Goal: Find specific page/section: Find specific page/section

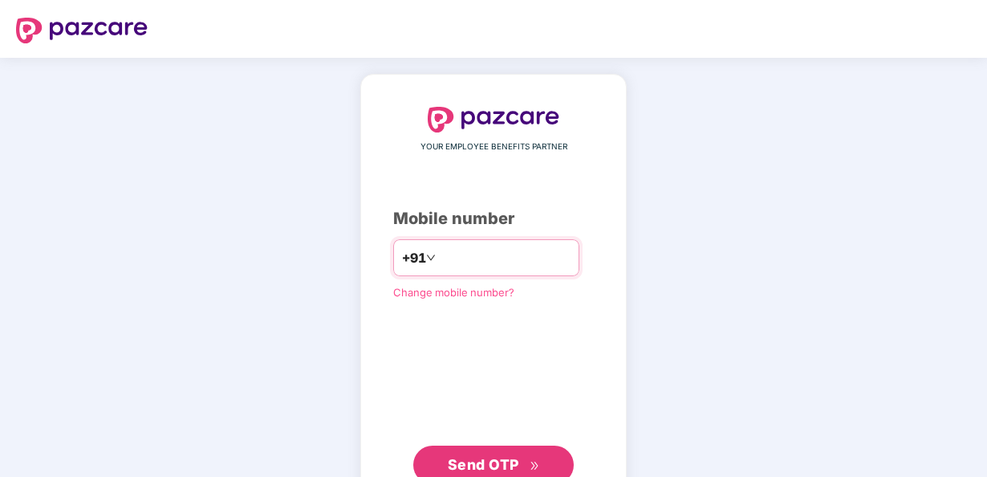
click at [444, 254] on input "number" at bounding box center [505, 258] width 132 height 26
type input "**********"
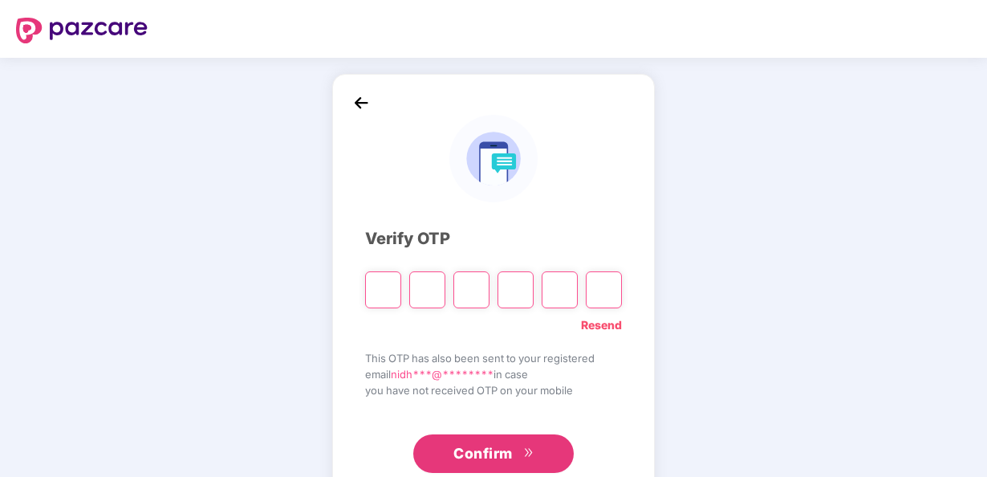
type input "*"
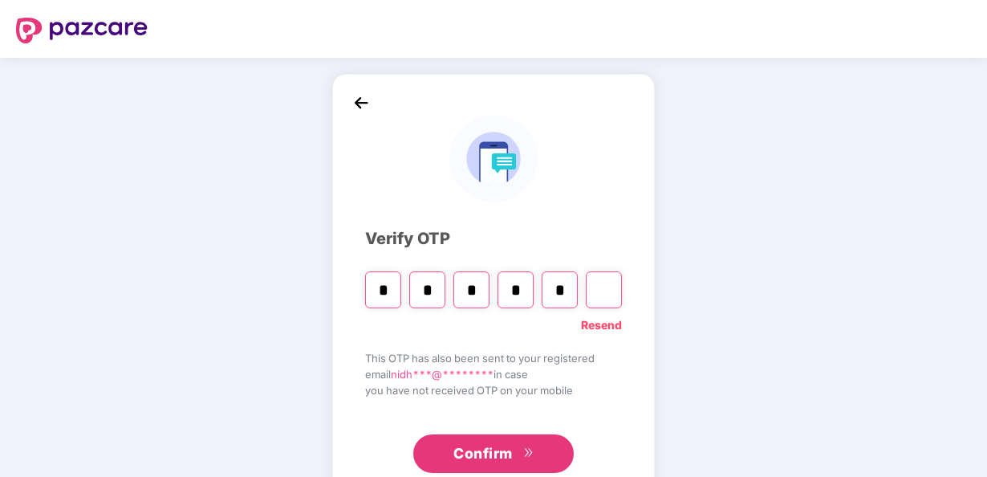
type input "*"
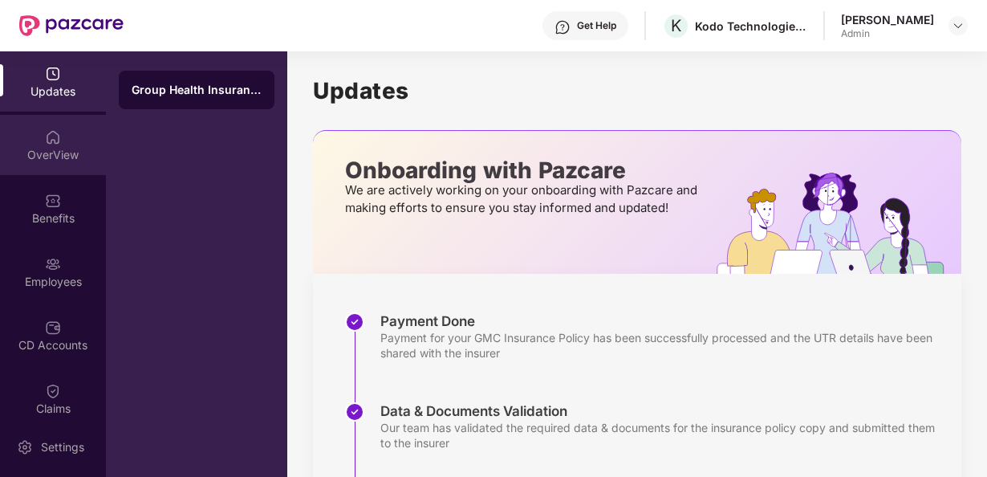
click at [29, 147] on div "OverView" at bounding box center [53, 155] width 106 height 16
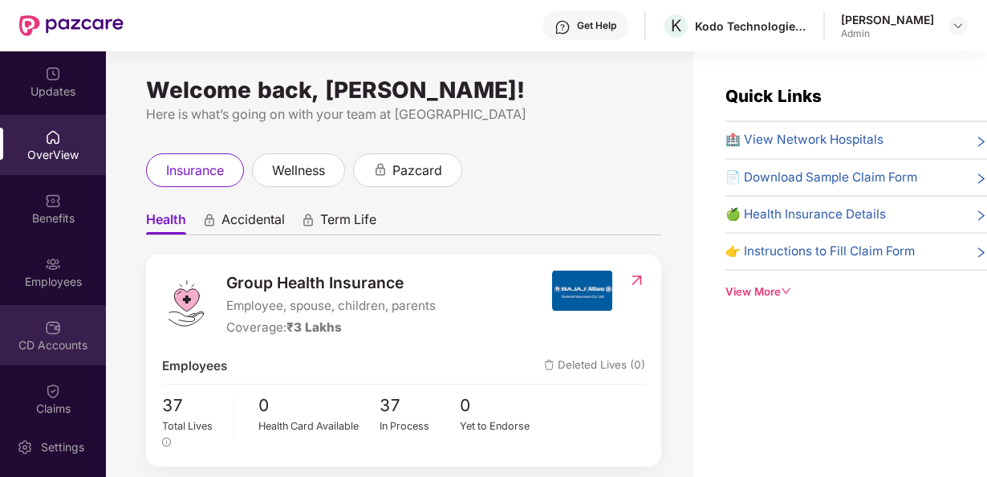
click at [37, 329] on div "CD Accounts" at bounding box center [53, 335] width 106 height 60
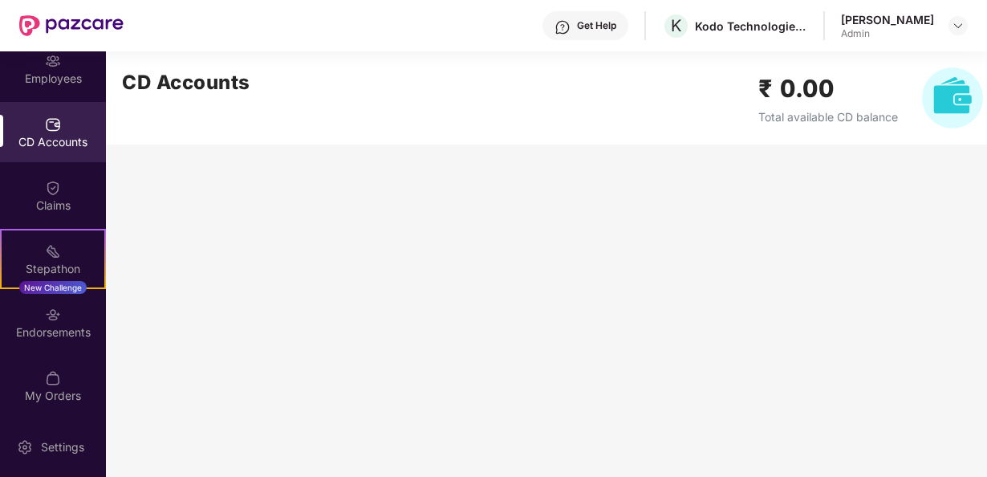
scroll to position [205, 0]
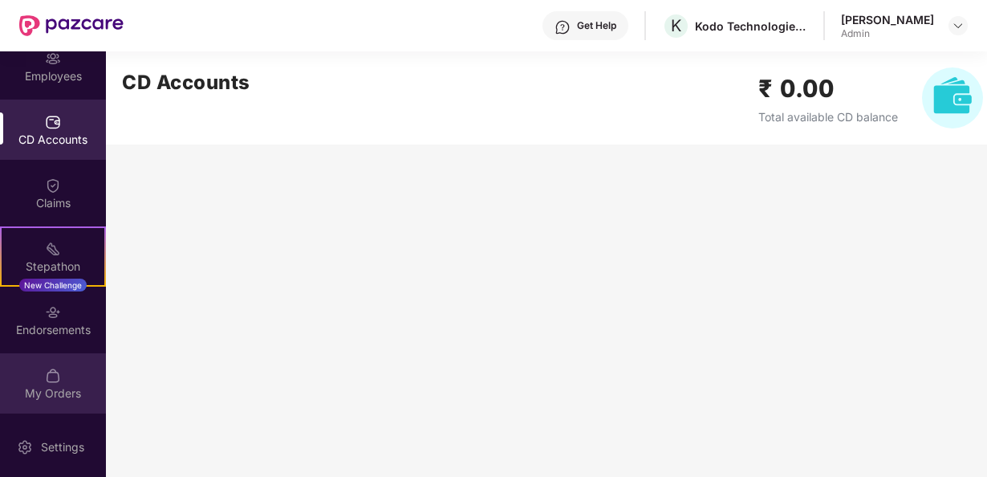
click at [47, 383] on div "My Orders" at bounding box center [53, 383] width 106 height 60
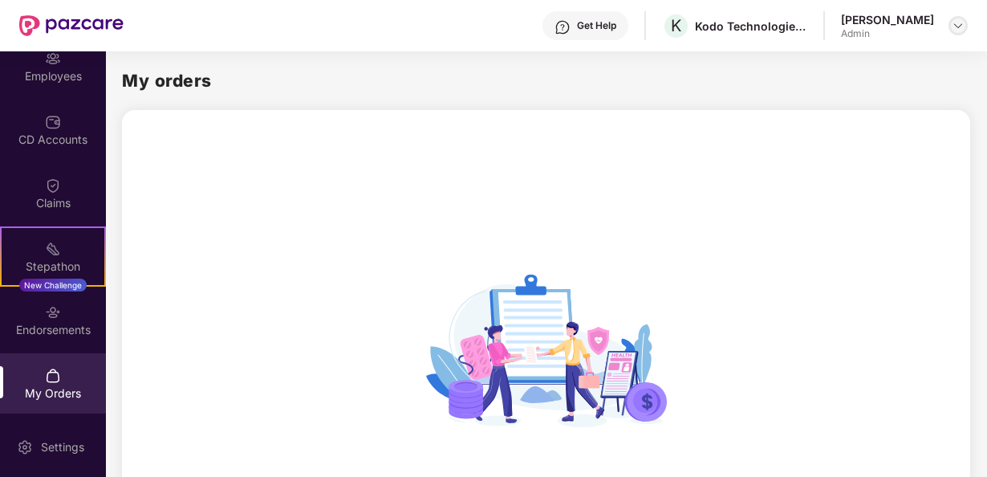
click at [964, 28] on div at bounding box center [957, 25] width 19 height 19
